Goal: Task Accomplishment & Management: Use online tool/utility

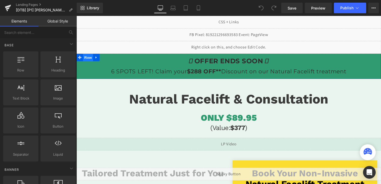
click at [90, 57] on span "Row" at bounding box center [88, 60] width 11 height 8
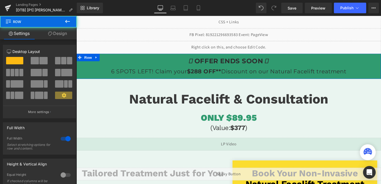
click at [50, 34] on icon at bounding box center [50, 33] width 4 height 4
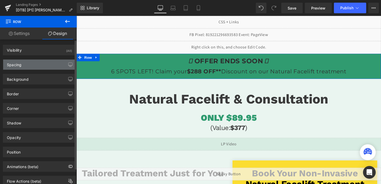
click at [41, 63] on div "Spacing" at bounding box center [39, 65] width 72 height 10
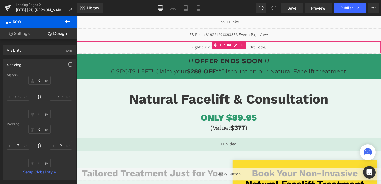
click at [167, 46] on div "Liquid" at bounding box center [236, 48] width 320 height 13
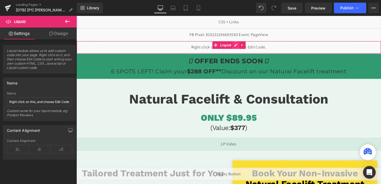
click at [243, 45] on div "Liquid" at bounding box center [236, 48] width 320 height 13
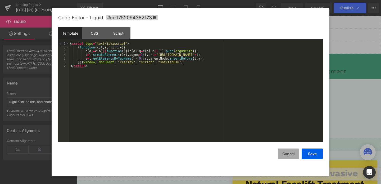
click at [287, 149] on button "Cancel" at bounding box center [288, 153] width 21 height 11
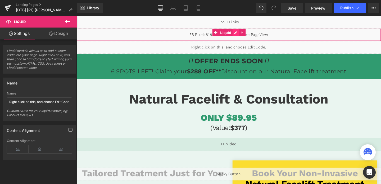
click at [241, 34] on div "Liquid" at bounding box center [236, 35] width 320 height 13
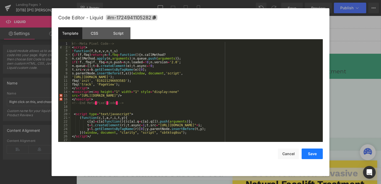
click at [319, 158] on button "Save" at bounding box center [311, 153] width 21 height 11
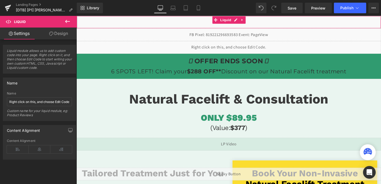
click at [266, 25] on div "Liquid" at bounding box center [236, 22] width 320 height 13
click at [244, 20] on div "Liquid" at bounding box center [236, 22] width 320 height 13
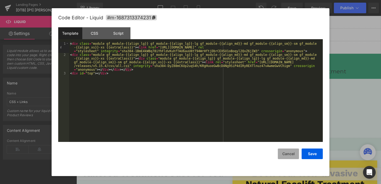
click at [292, 155] on button "Cancel" at bounding box center [288, 153] width 21 height 11
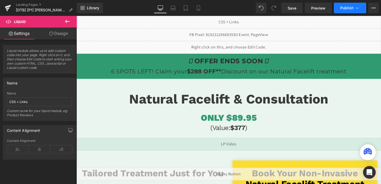
click at [345, 10] on button "Publish" at bounding box center [350, 8] width 32 height 11
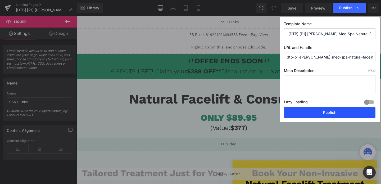
click at [311, 115] on button "Publish" at bounding box center [330, 112] width 92 height 11
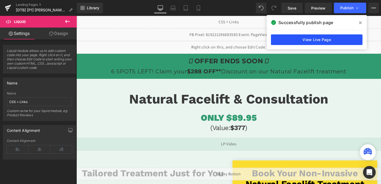
click at [281, 39] on link "View Live Page" at bounding box center [317, 39] width 92 height 11
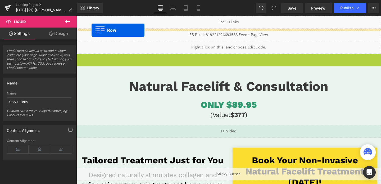
drag, startPoint x: 81, startPoint y: 59, endPoint x: 92, endPoint y: 31, distance: 30.0
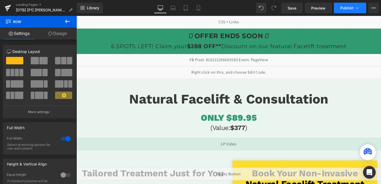
click at [353, 8] on span "Publish" at bounding box center [346, 8] width 13 height 4
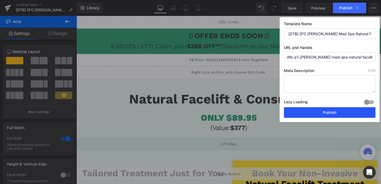
click at [338, 113] on button "Publish" at bounding box center [330, 112] width 92 height 11
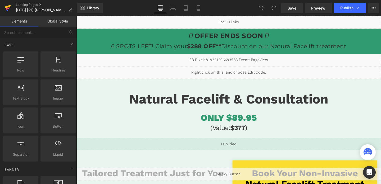
click at [9, 12] on icon at bounding box center [8, 7] width 6 height 13
